Goal: Information Seeking & Learning: Learn about a topic

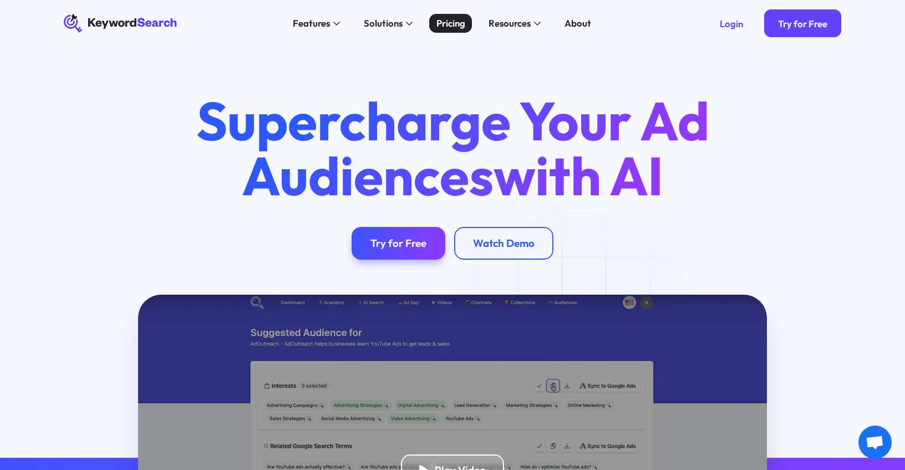
click at [453, 24] on div "Pricing" at bounding box center [451, 23] width 29 height 14
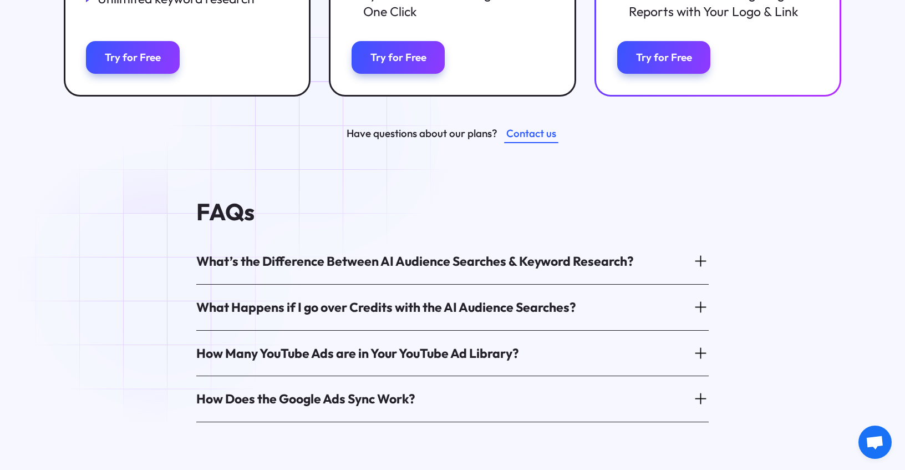
scroll to position [501, 0]
click at [219, 268] on div "What’s the Difference Between AI Audience Searches & Keyword Research?" at bounding box center [415, 260] width 438 height 17
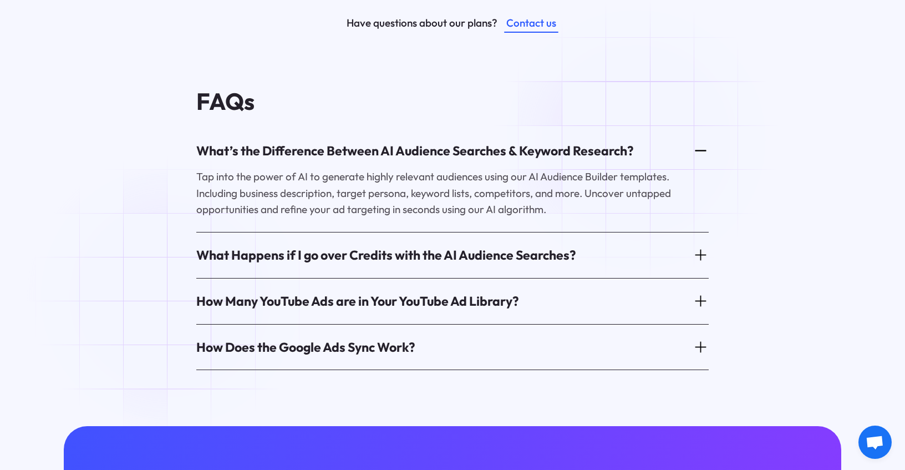
scroll to position [616, 0]
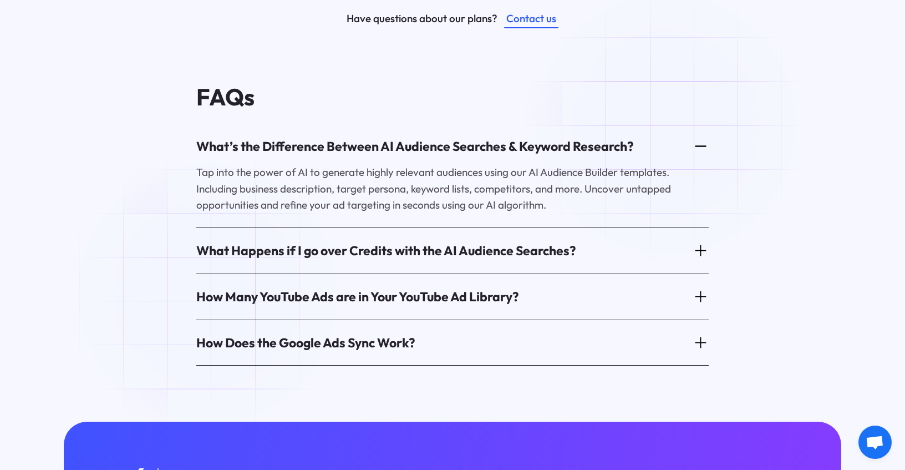
click at [210, 294] on div "How Many YouTube Ads are in Your YouTube Ad Library?" at bounding box center [357, 296] width 323 height 17
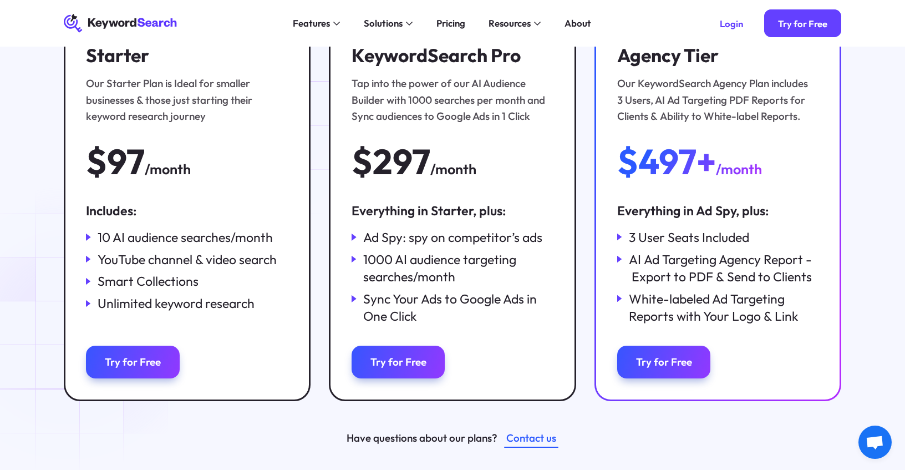
scroll to position [0, 0]
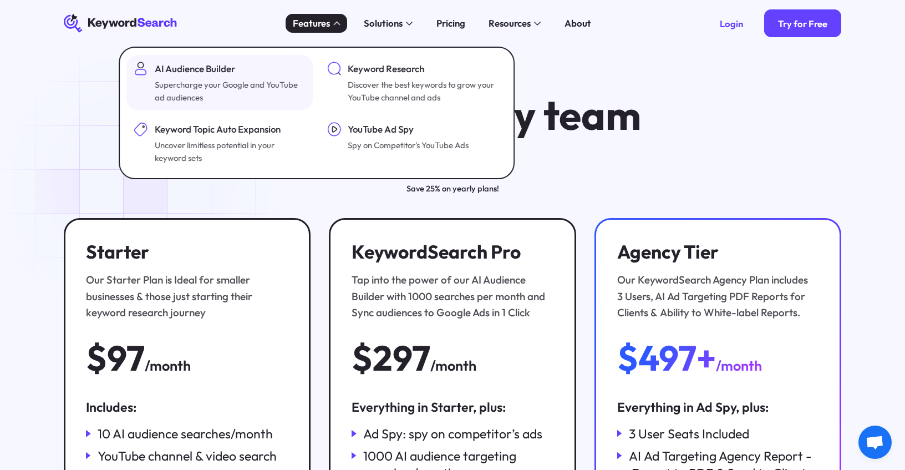
click at [207, 67] on div "AI Audience Builder" at bounding box center [229, 69] width 149 height 14
